Goal: Transaction & Acquisition: Purchase product/service

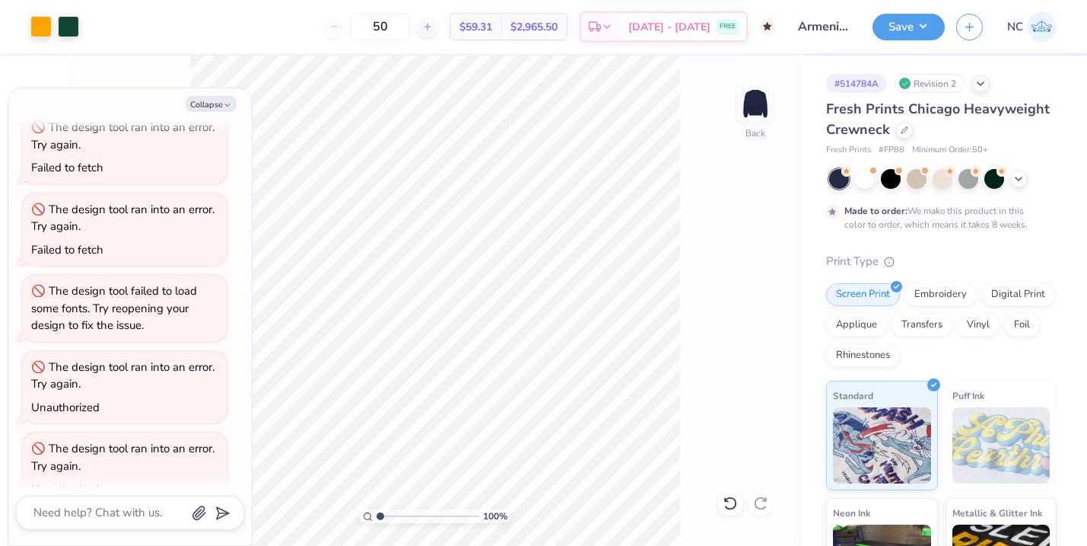
scroll to position [2757, 0]
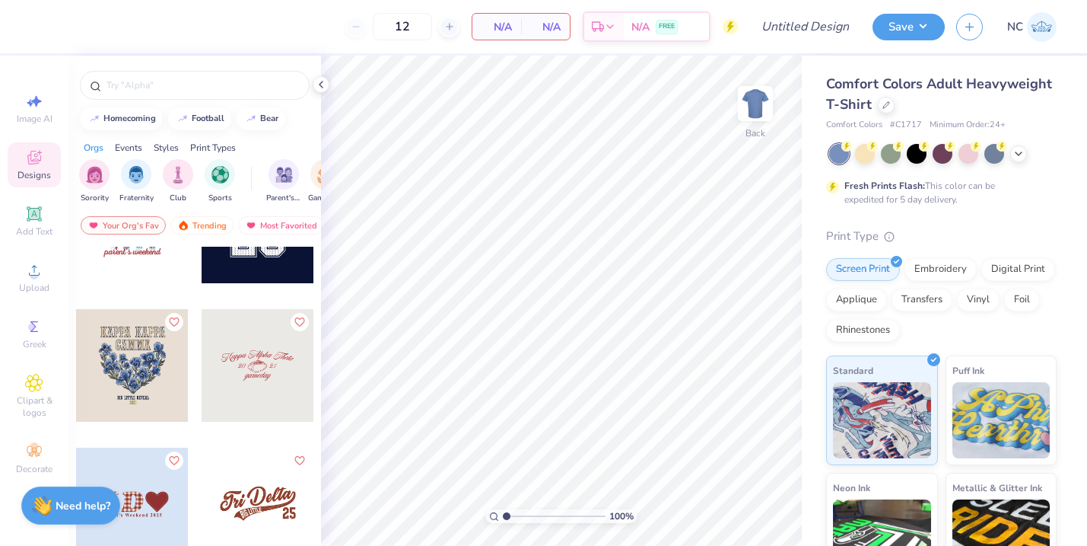
scroll to position [12404, 0]
click at [176, 174] on img "filter for Club" at bounding box center [178, 173] width 17 height 18
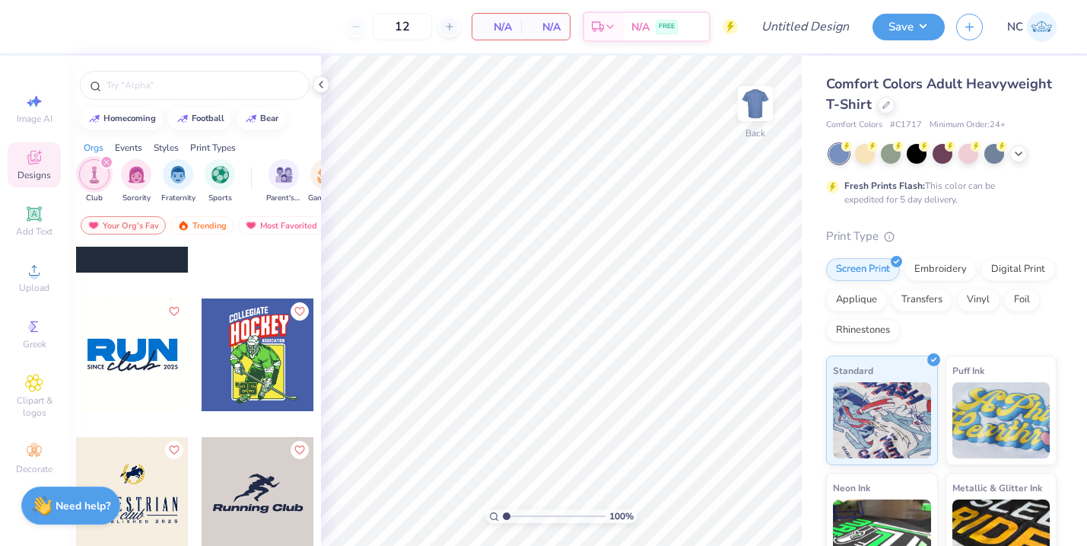
scroll to position [8535, 0]
click at [129, 359] on div at bounding box center [132, 355] width 113 height 113
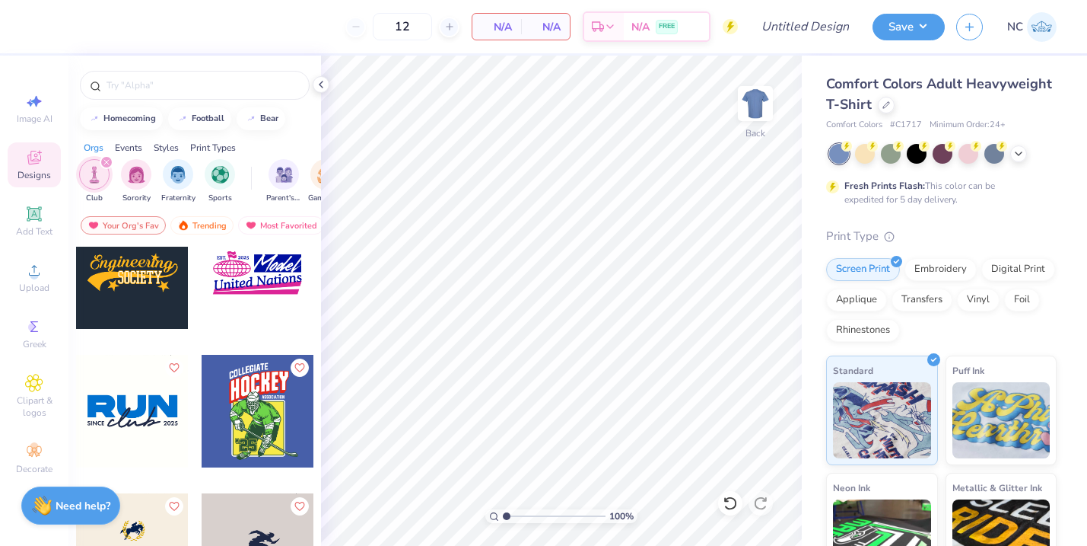
scroll to position [8476, 0]
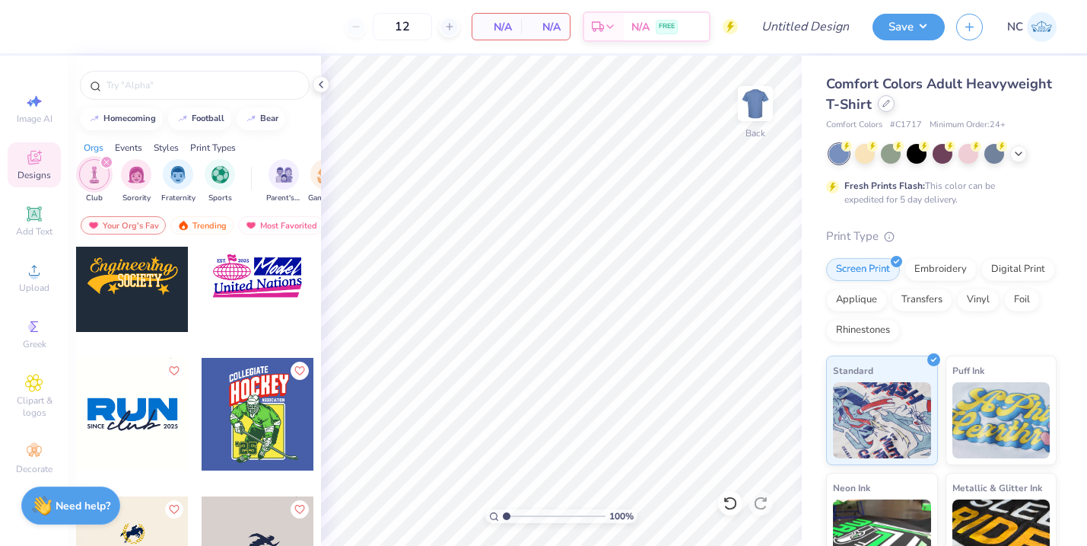
click at [884, 103] on icon at bounding box center [887, 104] width 8 height 8
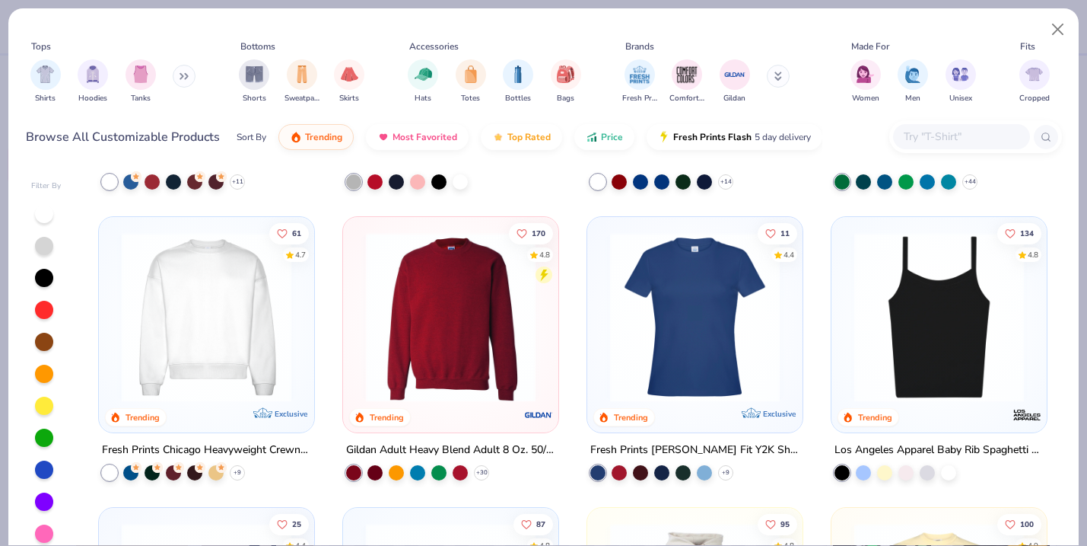
scroll to position [834, 0]
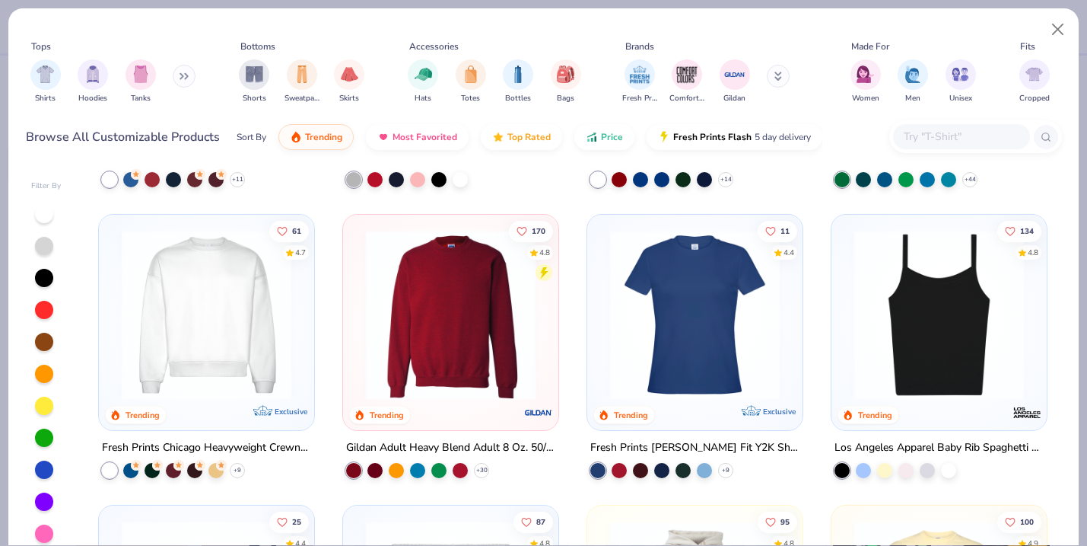
click at [234, 345] on img at bounding box center [206, 315] width 185 height 170
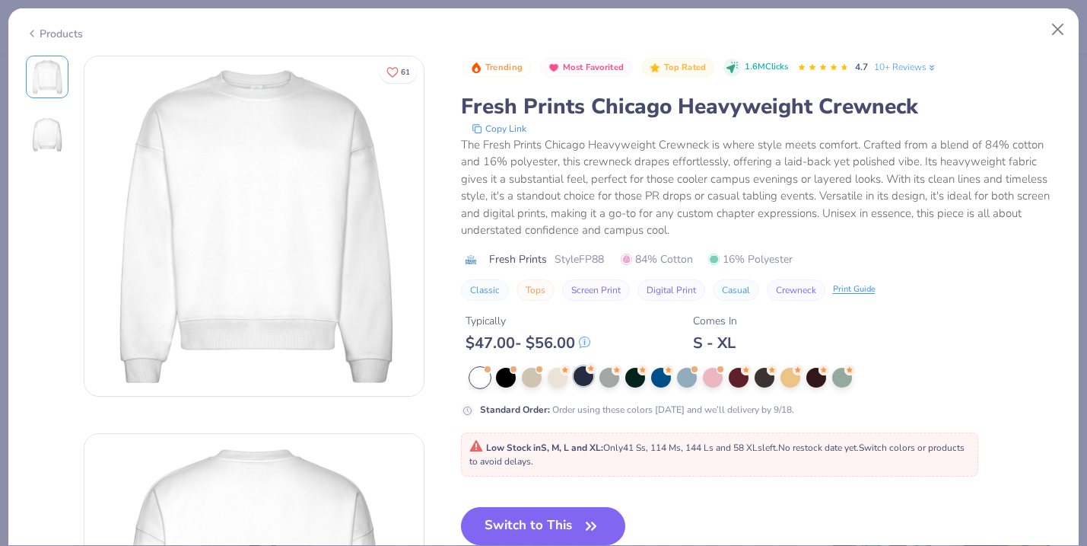
click at [585, 377] on div at bounding box center [584, 376] width 20 height 20
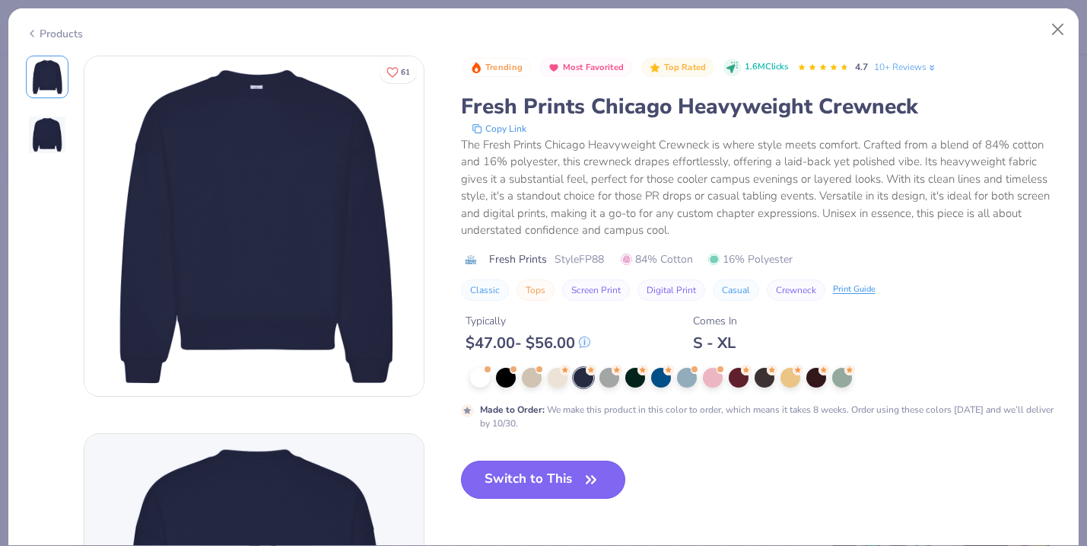
click at [550, 483] on button "Switch to This" at bounding box center [543, 479] width 165 height 38
click at [664, 374] on icon at bounding box center [669, 369] width 11 height 11
click at [582, 384] on div at bounding box center [584, 378] width 20 height 20
click at [581, 475] on icon "button" at bounding box center [591, 479] width 21 height 21
click at [1059, 25] on button "Close" at bounding box center [1058, 29] width 29 height 29
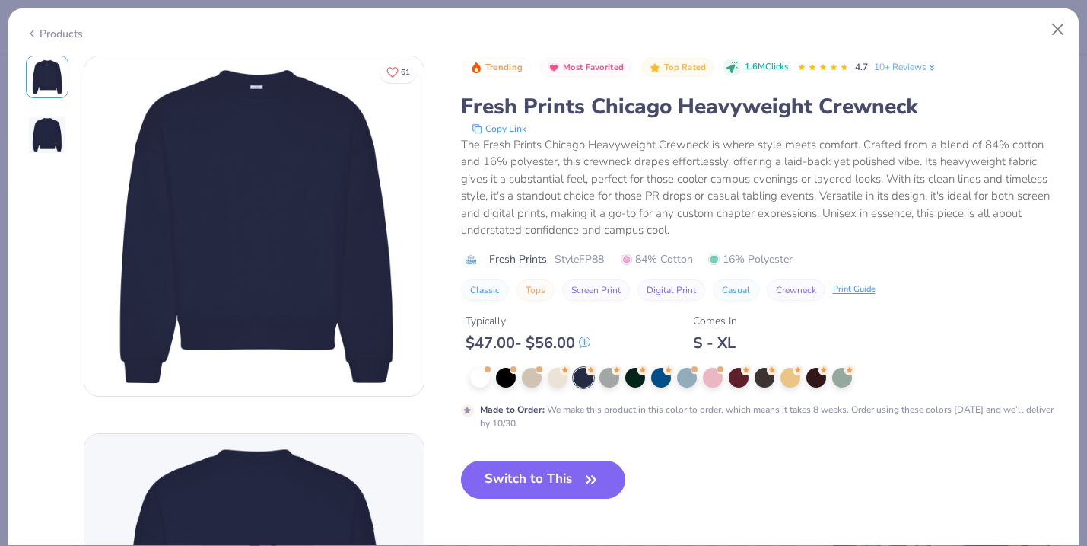
click at [496, 477] on button "Switch to This" at bounding box center [543, 479] width 165 height 38
click at [569, 483] on button "Switch to This" at bounding box center [543, 479] width 165 height 38
click at [1061, 24] on button "Close" at bounding box center [1058, 29] width 29 height 29
click at [562, 484] on button "Switch to This" at bounding box center [543, 479] width 165 height 38
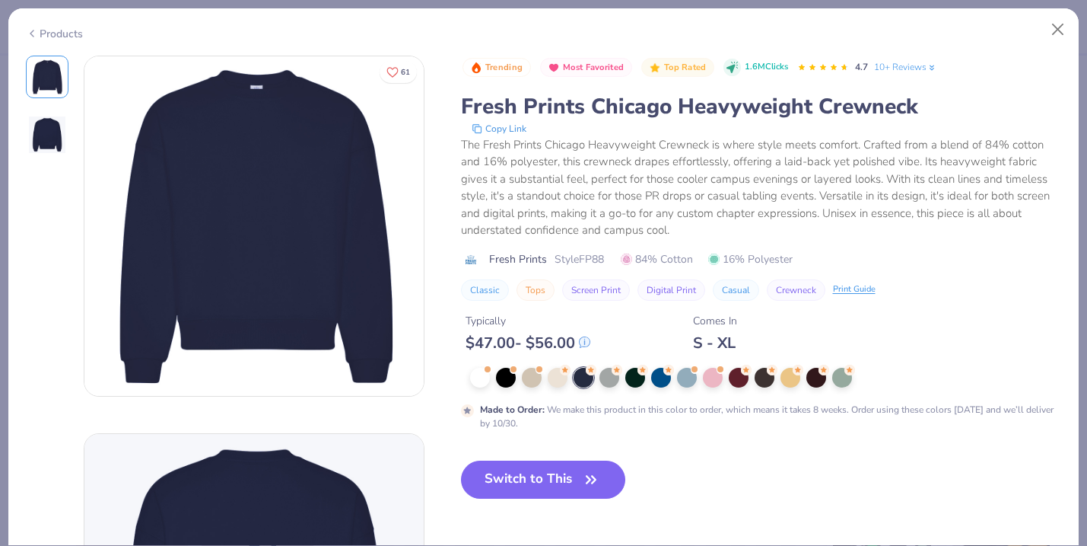
click at [562, 484] on button "Switch to This" at bounding box center [543, 479] width 165 height 38
click at [1052, 26] on button "Close" at bounding box center [1058, 29] width 29 height 29
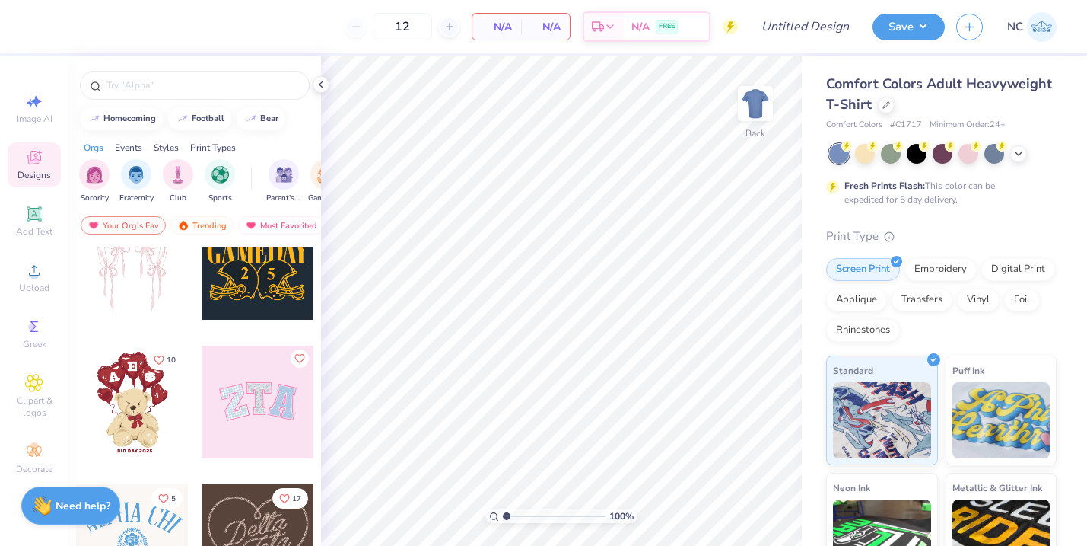
scroll to position [198, 0]
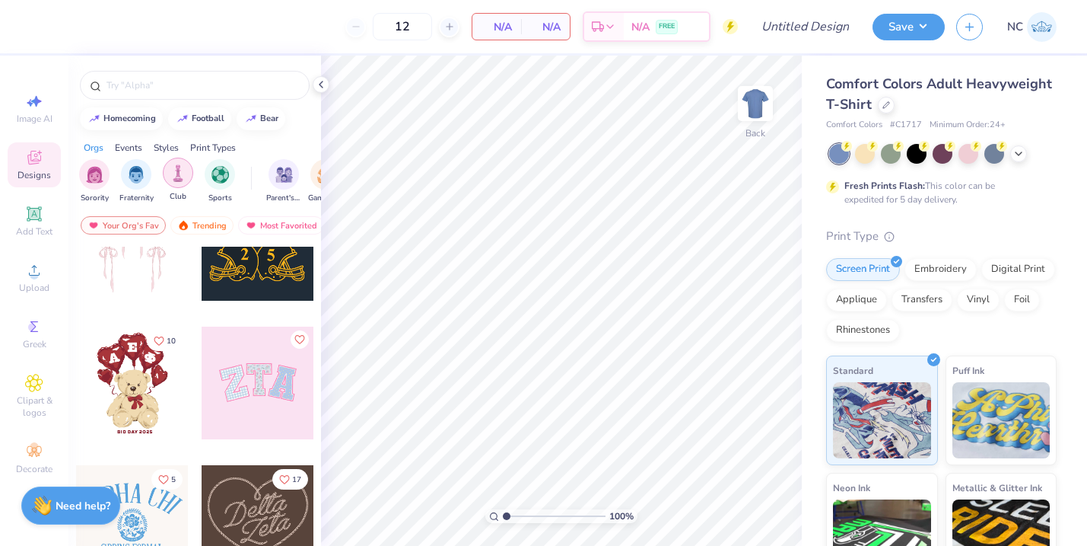
click at [175, 165] on img "filter for Club" at bounding box center [178, 173] width 17 height 18
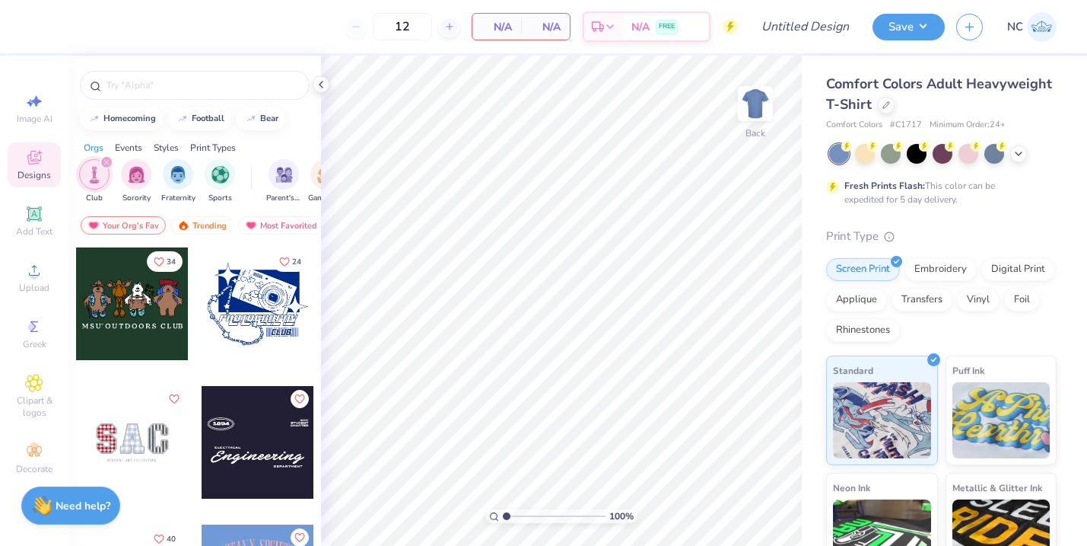
click at [874, 103] on div "Comfort Colors Adult Heavyweight T-Shirt" at bounding box center [941, 94] width 231 height 41
click at [878, 103] on div at bounding box center [886, 103] width 17 height 17
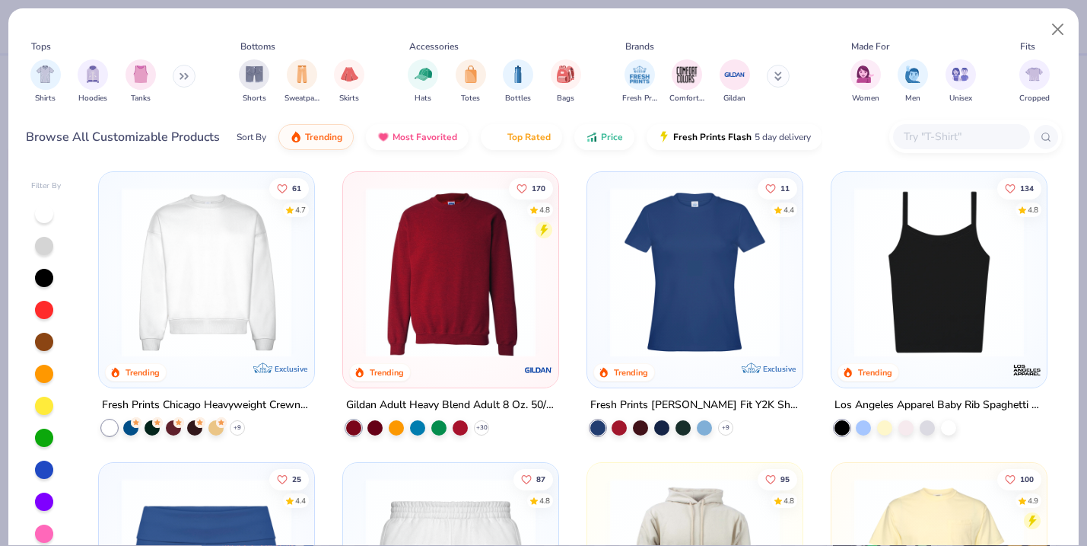
scroll to position [784, 0]
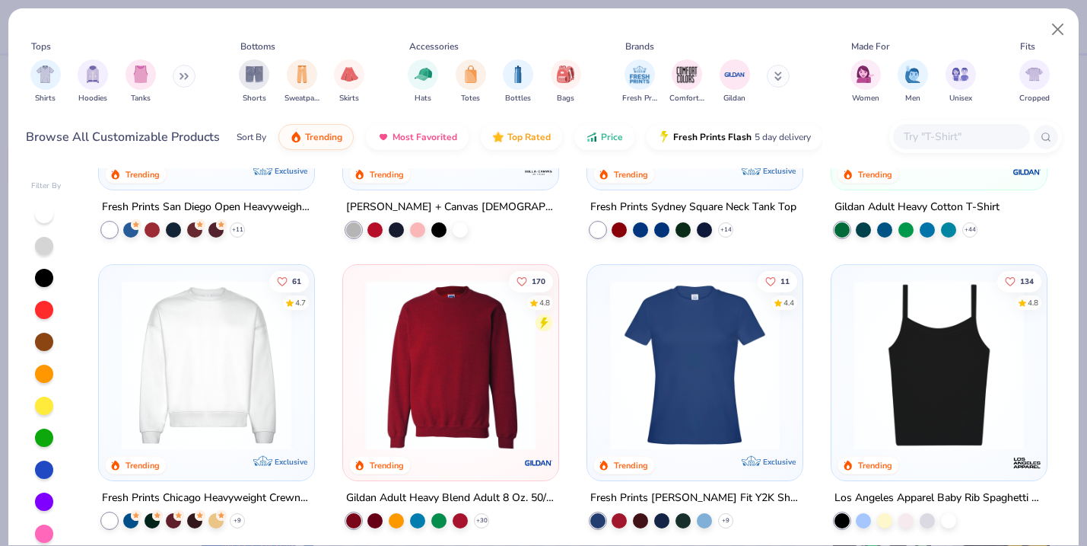
click at [180, 357] on img at bounding box center [206, 365] width 185 height 170
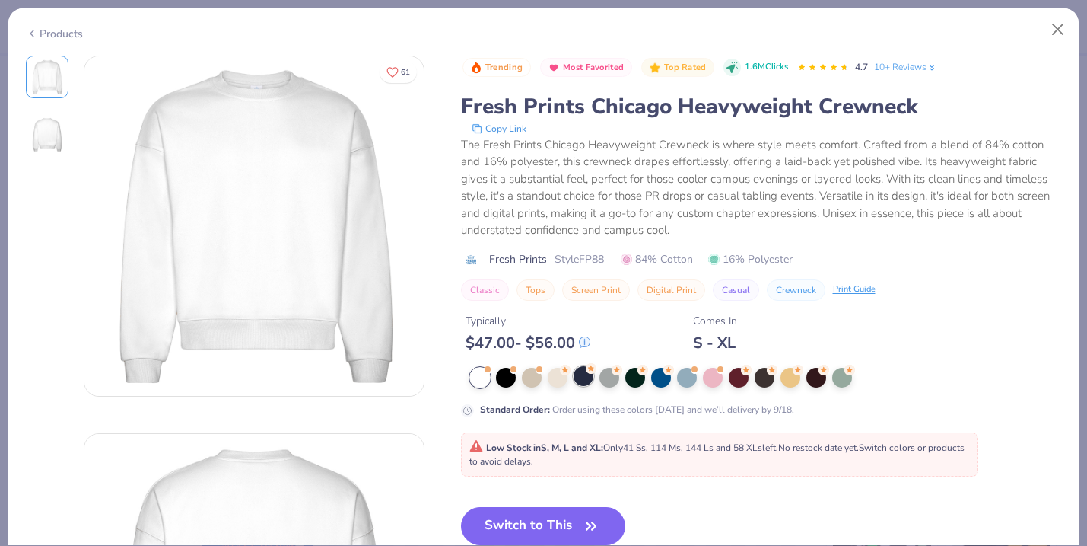
click at [583, 371] on div at bounding box center [584, 376] width 20 height 20
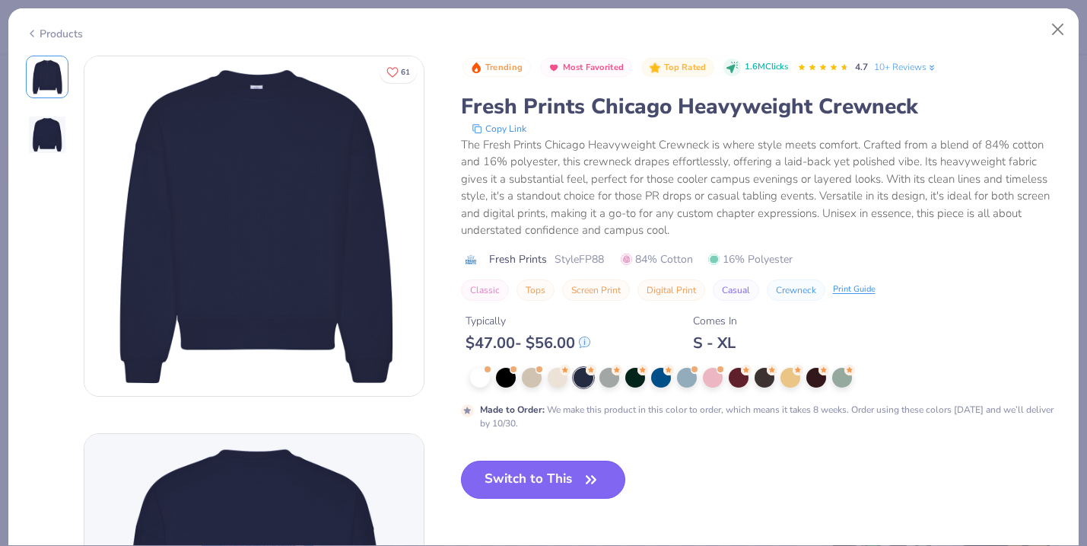
click at [565, 492] on button "Switch to This" at bounding box center [543, 479] width 165 height 38
click at [540, 480] on button "Switch to This" at bounding box center [543, 479] width 165 height 38
click at [544, 481] on button "Switch to This" at bounding box center [543, 479] width 165 height 38
click at [549, 482] on button "Switch to This" at bounding box center [543, 479] width 165 height 38
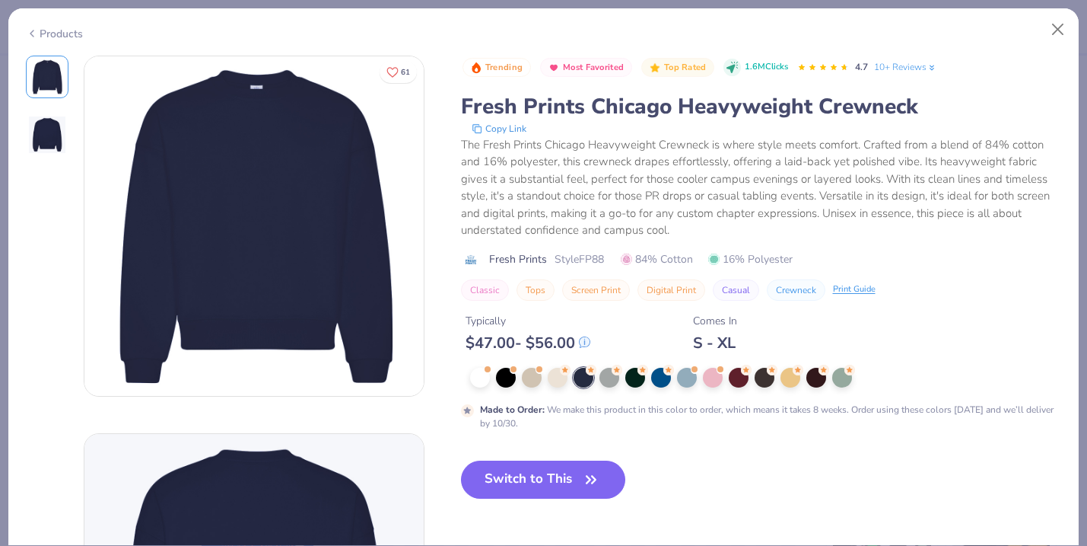
click at [549, 482] on button "Switch to This" at bounding box center [543, 479] width 165 height 38
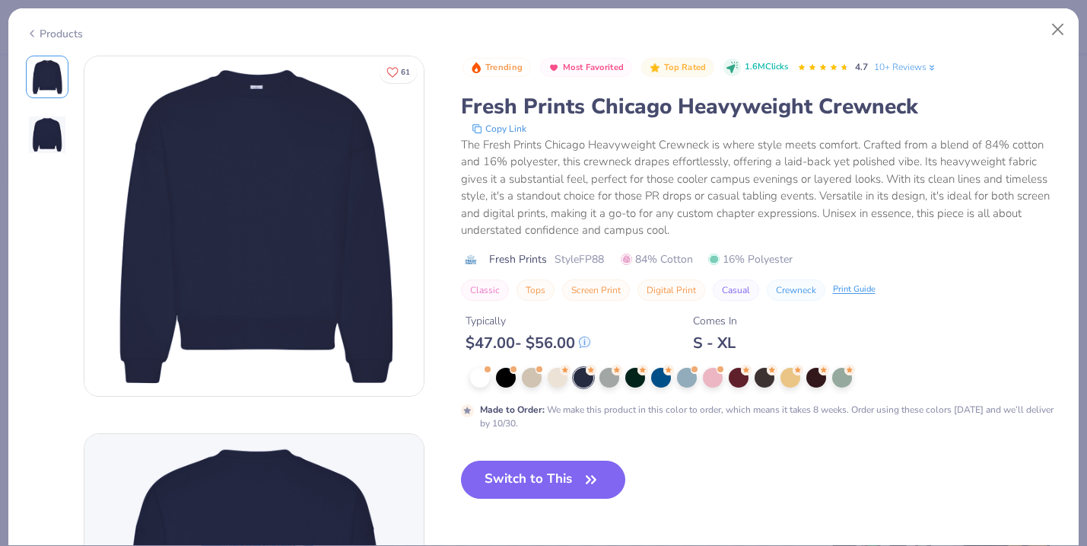
click at [549, 482] on button "Switch to This" at bounding box center [543, 479] width 165 height 38
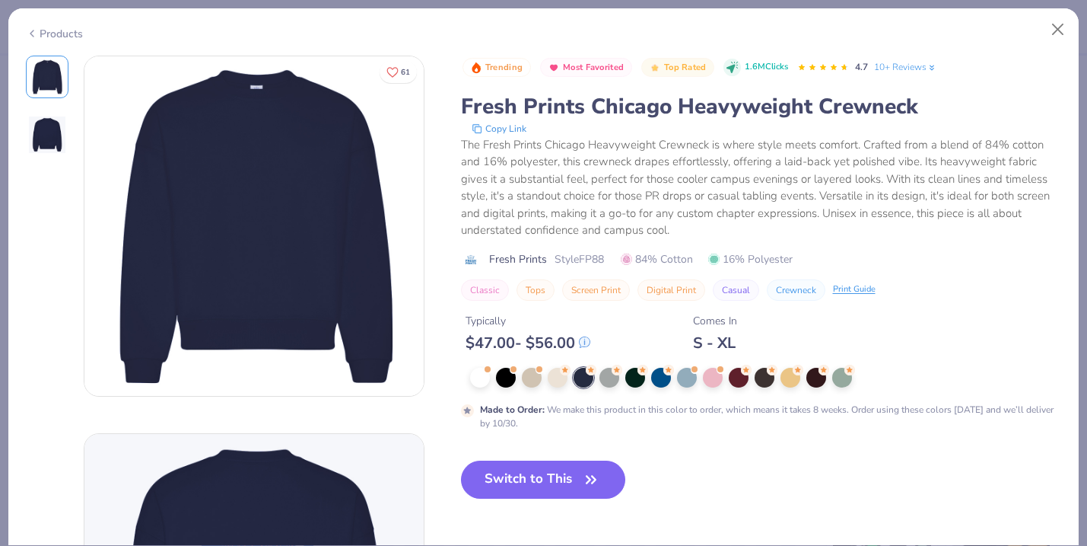
click at [549, 482] on button "Switch to This" at bounding box center [543, 479] width 165 height 38
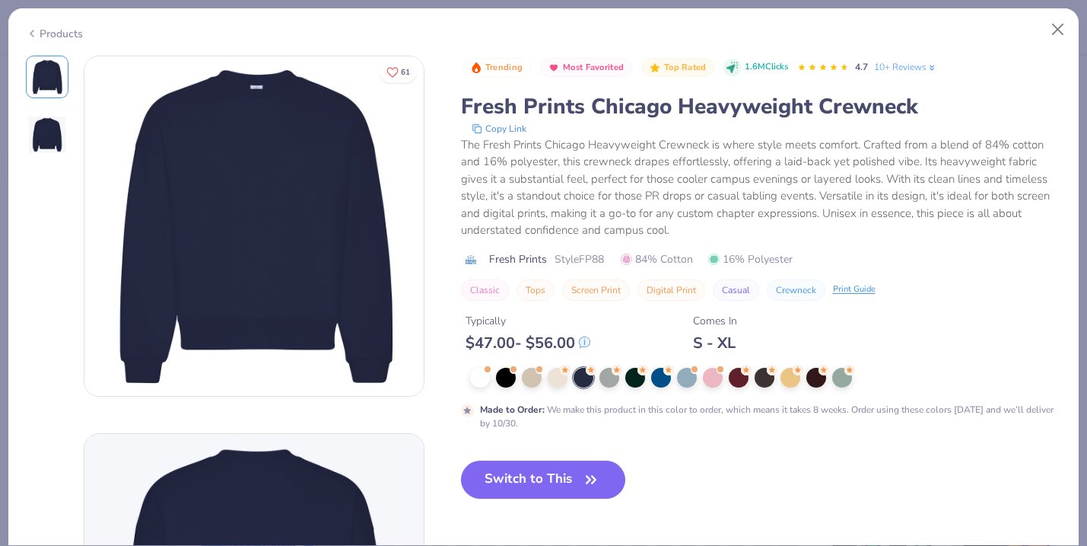
click at [549, 482] on button "Switch to This" at bounding box center [543, 479] width 165 height 38
click at [565, 499] on div "Switch to This" at bounding box center [543, 491] width 165 height 62
click at [565, 470] on button "Switch to This" at bounding box center [543, 479] width 165 height 38
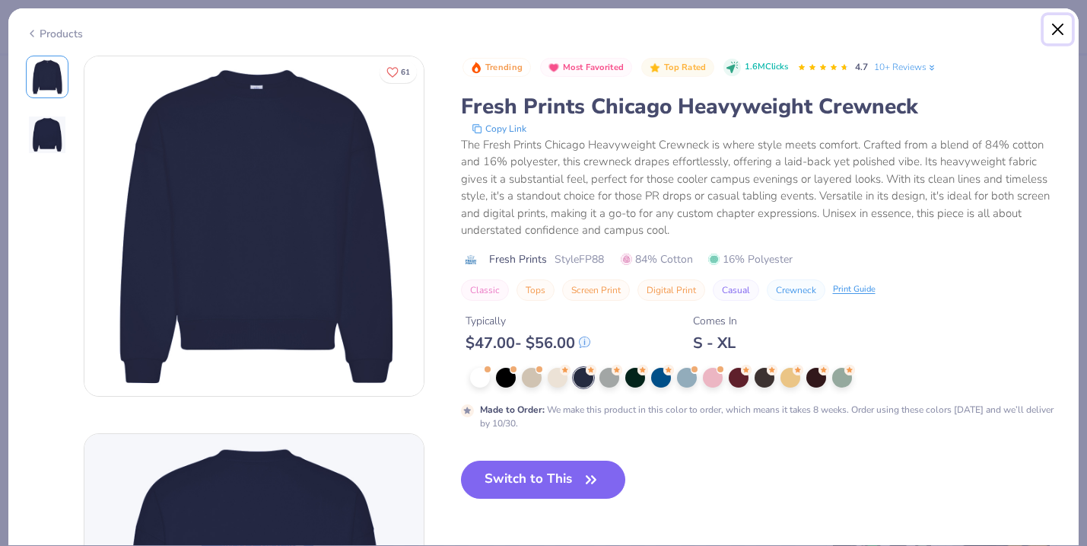
click at [1063, 27] on button "Close" at bounding box center [1058, 29] width 29 height 29
type input "50"
type textarea "x"
